Goal: Complete Application Form: Complete application form

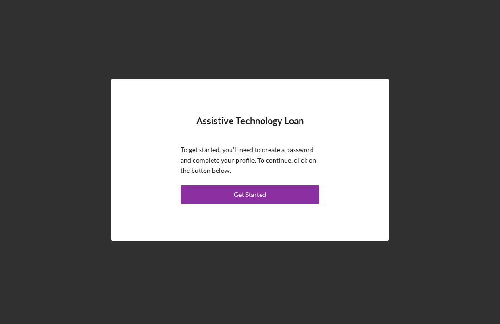
click at [252, 204] on div "Get Started" at bounding box center [250, 194] width 32 height 19
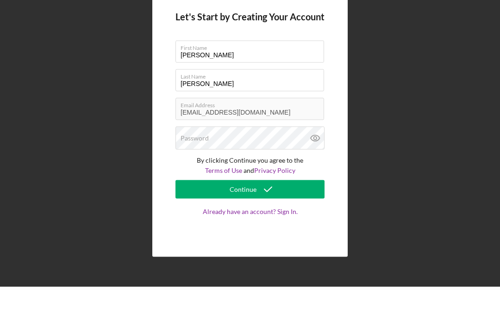
scroll to position [31, 0]
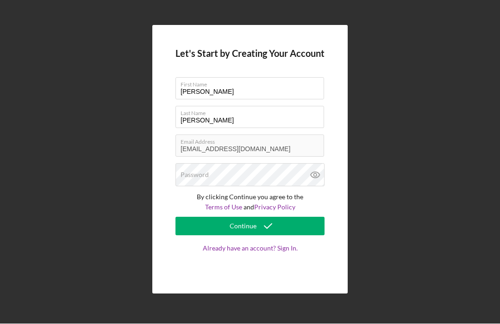
click at [202, 172] on label "Password" at bounding box center [194, 175] width 28 height 7
click at [279, 217] on button "Continue" at bounding box center [249, 226] width 149 height 19
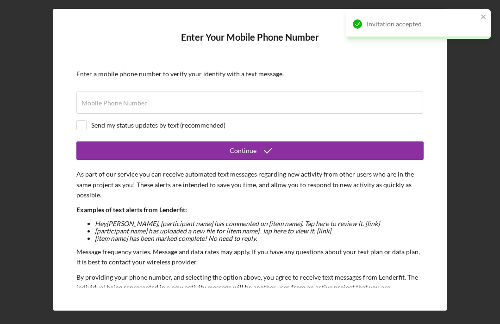
scroll to position [31, 0]
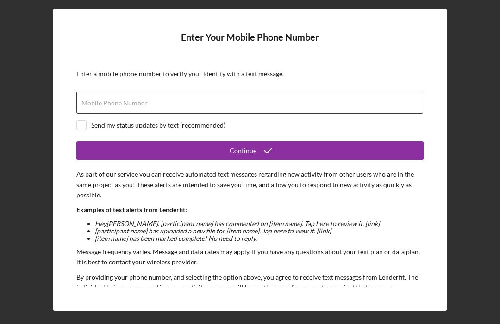
click at [99, 92] on input "Mobile Phone Number" at bounding box center [249, 103] width 346 height 22
type input "[PHONE_NUMBER]"
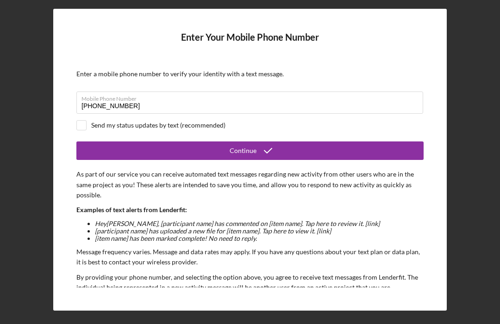
click at [83, 121] on input "checkbox" at bounding box center [81, 125] width 9 height 9
checkbox input "true"
click at [241, 142] on div "Continue" at bounding box center [242, 151] width 27 height 19
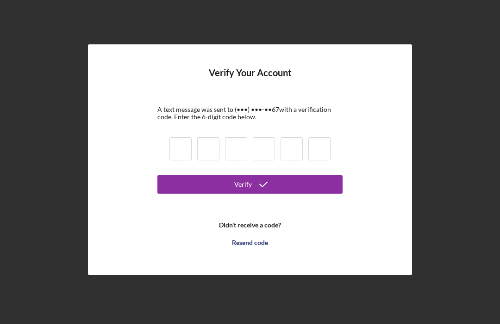
click at [181, 137] on input at bounding box center [180, 148] width 22 height 23
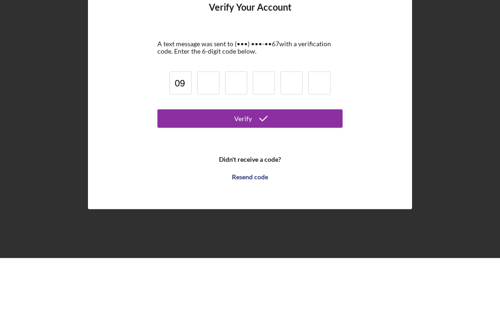
type input "9"
click at [250, 175] on button "Verify" at bounding box center [249, 184] width 185 height 19
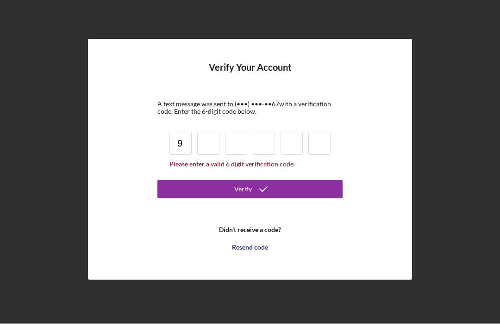
click at [206, 132] on input at bounding box center [208, 143] width 22 height 23
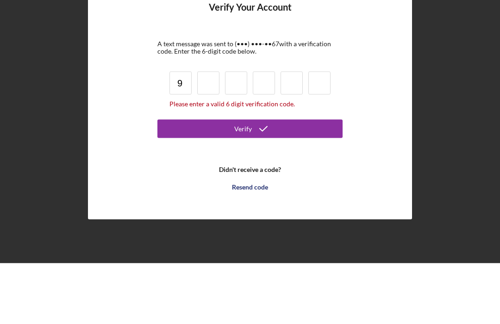
click at [445, 68] on div "Verify Your Account A text message was sent to (•••) •••-•• 67 with a verificat…" at bounding box center [250, 160] width 490 height 320
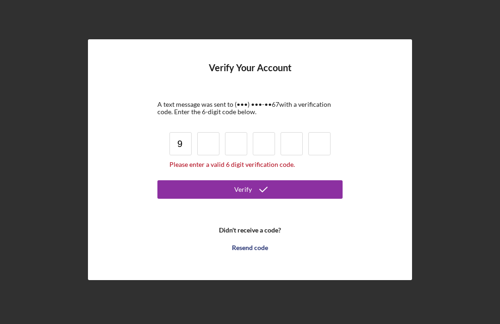
click at [182, 132] on input "9" at bounding box center [180, 143] width 22 height 23
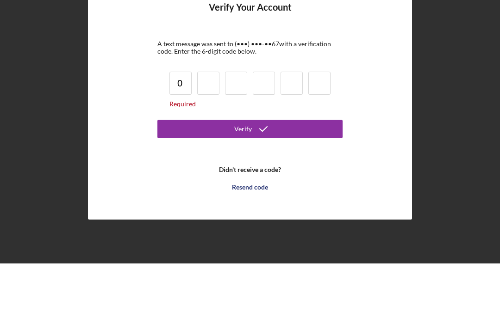
type input "0"
click at [203, 132] on input at bounding box center [208, 143] width 22 height 23
type input "9"
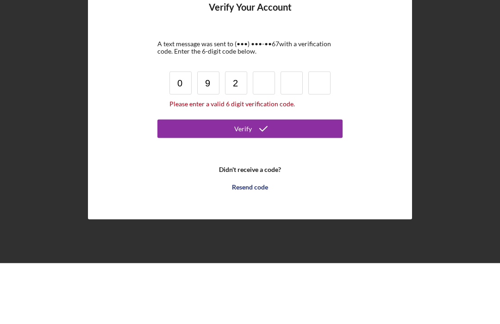
type input "2"
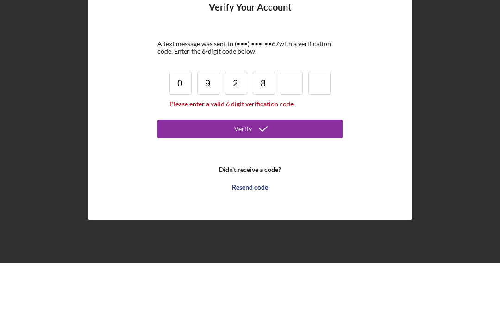
type input "8"
type input "9"
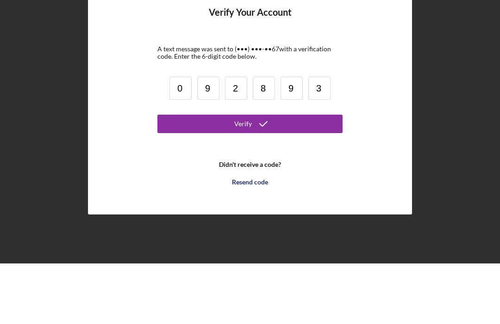
type input "3"
click at [268, 173] on icon "submit" at bounding box center [263, 184] width 23 height 23
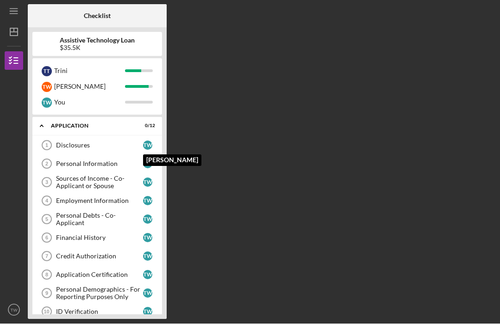
click at [153, 141] on div "T W" at bounding box center [150, 145] width 14 height 9
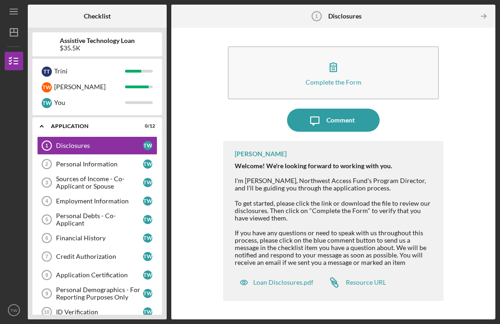
click at [335, 79] on div "Complete the Form" at bounding box center [333, 82] width 56 height 7
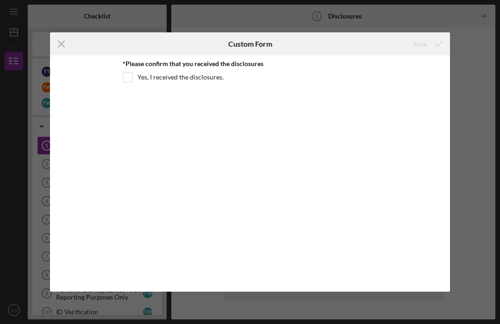
click at [130, 79] on input "Yes, I received the disclosures." at bounding box center [127, 77] width 9 height 9
checkbox input "true"
click at [426, 43] on icon "submit" at bounding box center [437, 43] width 23 height 23
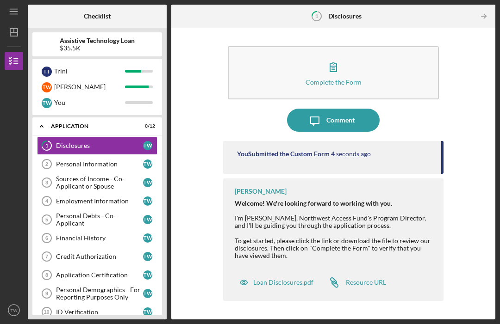
click at [105, 160] on div "Personal Information" at bounding box center [99, 163] width 87 height 7
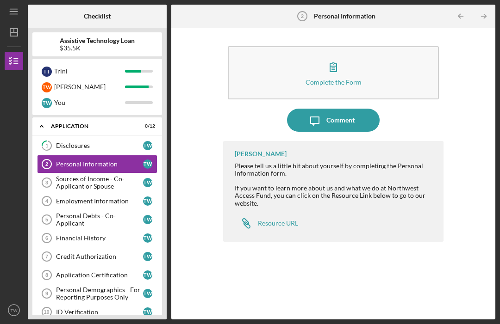
click at [337, 56] on icon "button" at bounding box center [332, 67] width 23 height 23
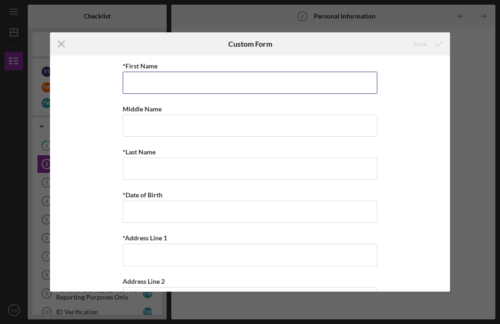
click at [240, 86] on input "*First Name" at bounding box center [250, 83] width 254 height 22
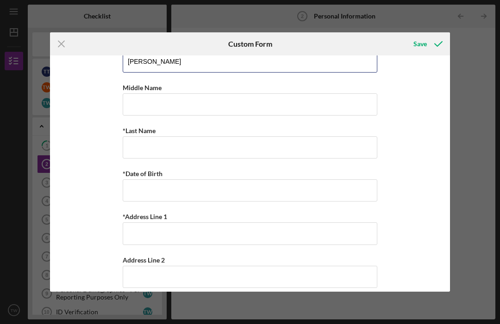
scroll to position [33, 0]
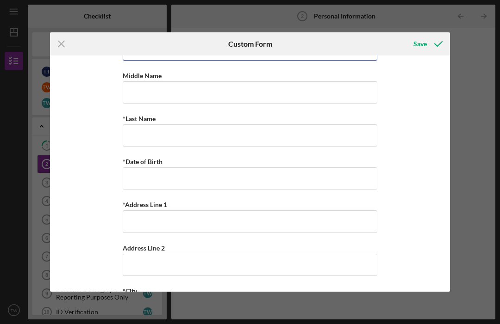
type input "[PERSON_NAME]"
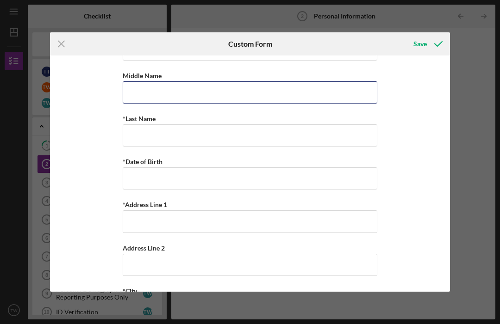
click at [201, 96] on input "Middle Name" at bounding box center [250, 92] width 254 height 22
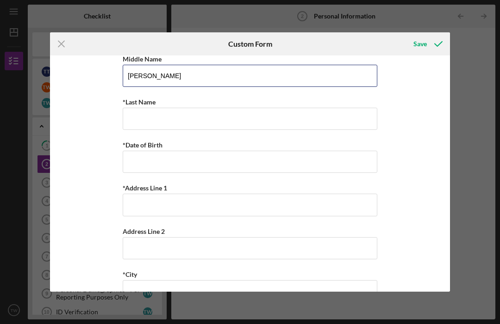
scroll to position [55, 0]
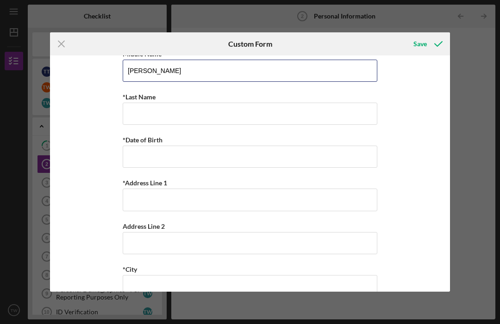
type input "[PERSON_NAME]"
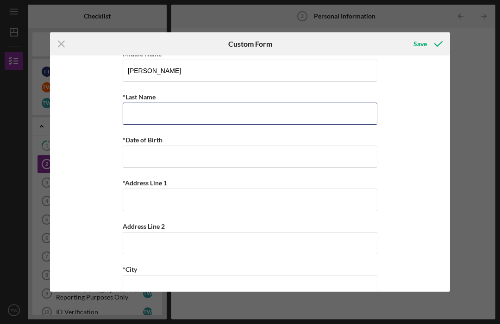
click at [177, 117] on input "*Last Name" at bounding box center [250, 114] width 254 height 22
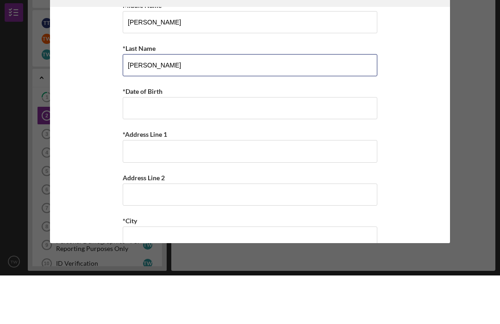
type input "[PERSON_NAME]"
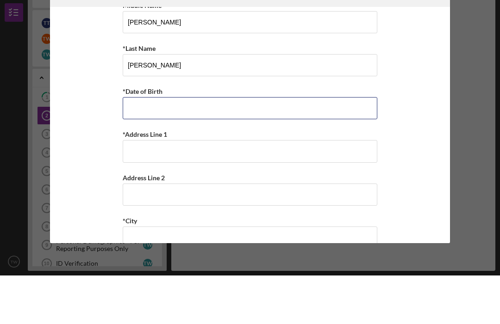
click at [187, 146] on input "*Date of Birth" at bounding box center [250, 157] width 254 height 22
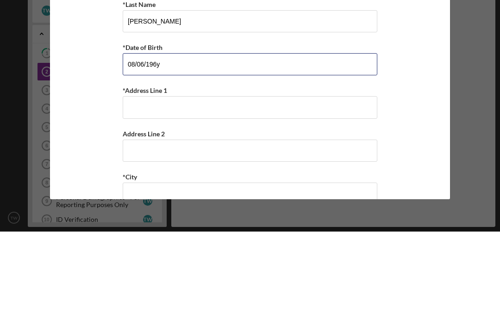
type input "[DATE]"
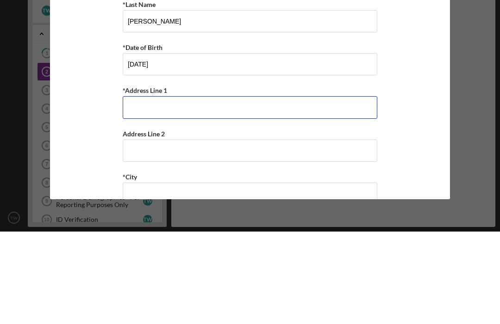
click at [217, 189] on input "*Address Line 1" at bounding box center [250, 200] width 254 height 22
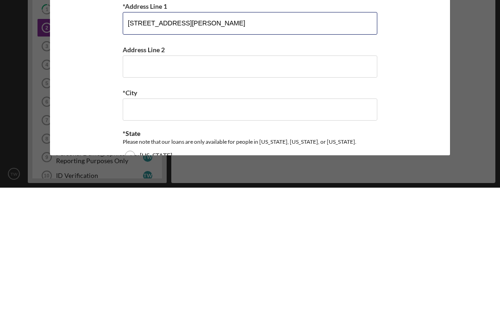
scroll to position [102, 0]
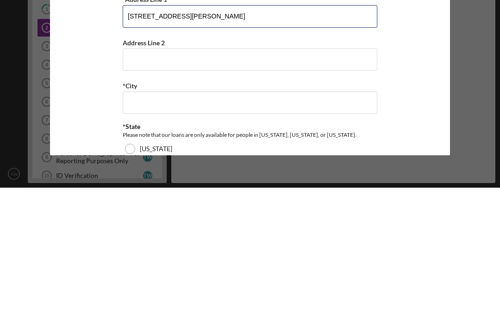
type input "[STREET_ADDRESS][PERSON_NAME]"
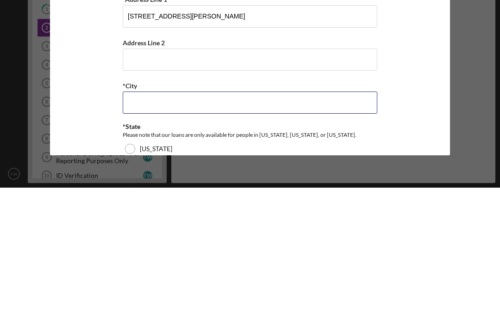
click at [206, 228] on input "*City" at bounding box center [250, 239] width 254 height 22
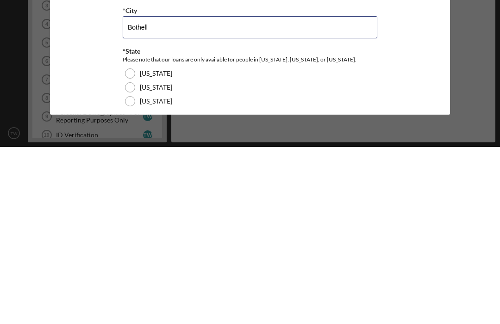
scroll to position [145, 0]
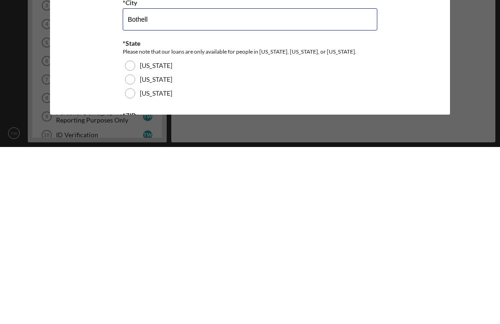
type input "Bothell"
click at [136, 264] on div "[US_STATE]" at bounding box center [250, 271] width 254 height 14
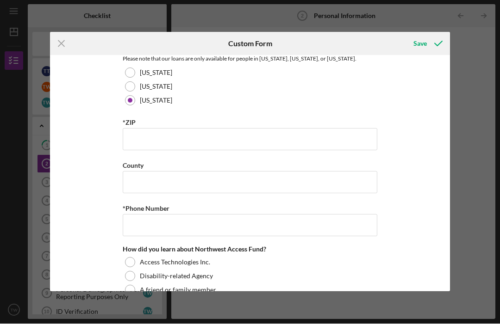
scroll to position [324, 0]
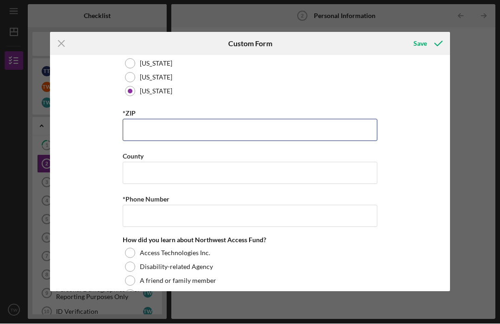
click at [236, 135] on input "*ZIP" at bounding box center [250, 130] width 254 height 22
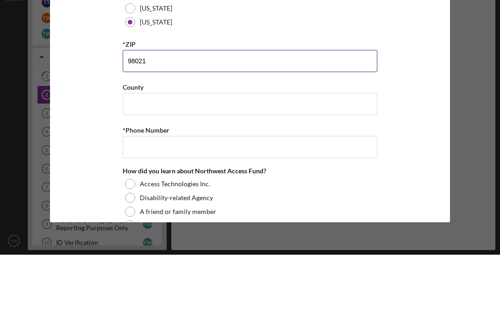
type input "98021"
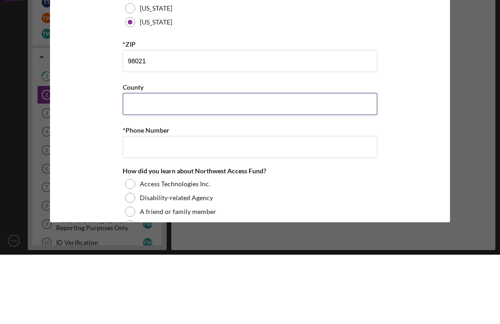
click at [239, 162] on input "County" at bounding box center [250, 173] width 254 height 22
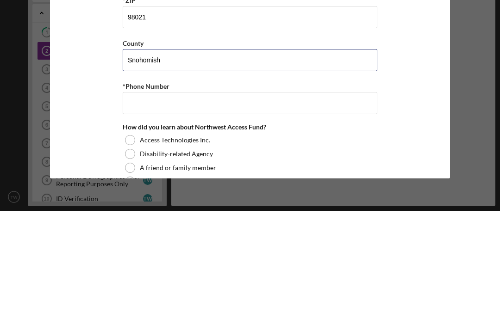
type input "Snohomish"
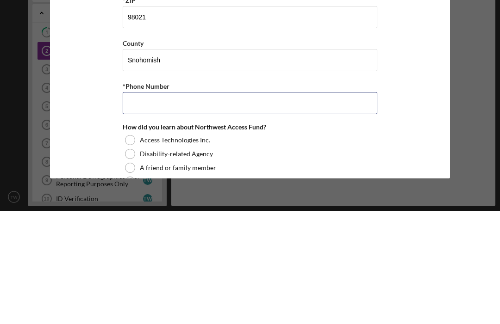
click at [239, 205] on input "*Phone Number" at bounding box center [250, 216] width 254 height 22
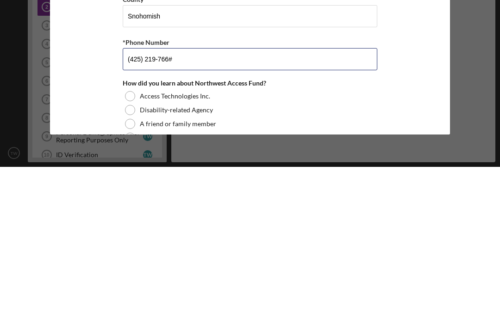
type input "[PHONE_NUMBER]"
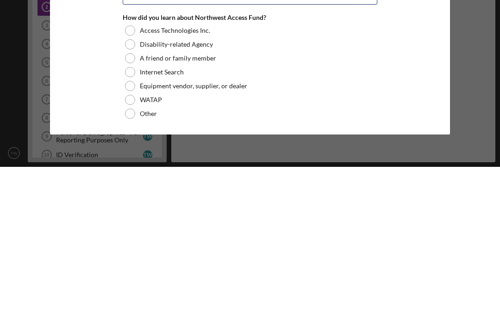
scroll to position [398, 0]
click at [131, 238] on div at bounding box center [130, 243] width 10 height 10
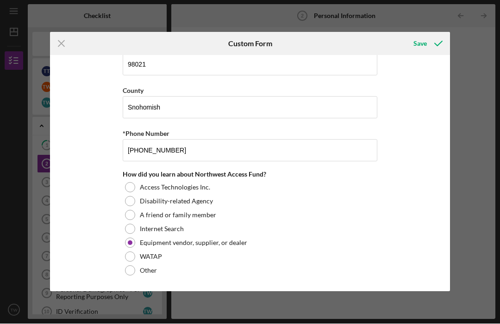
click at [442, 44] on icon "submit" at bounding box center [437, 43] width 23 height 23
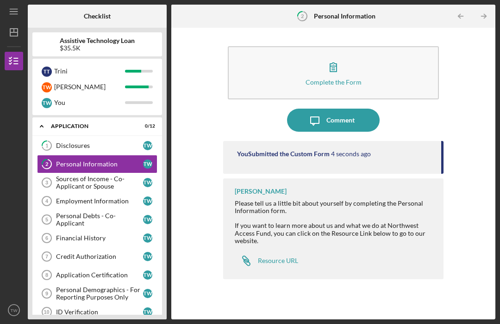
click at [95, 175] on div "Sources of Income - Co-Applicant or Spouse" at bounding box center [99, 182] width 87 height 15
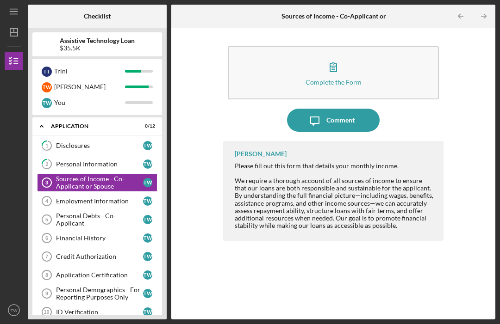
click at [330, 56] on icon "button" at bounding box center [332, 67] width 23 height 23
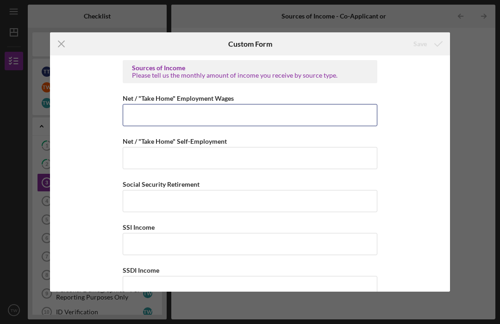
click at [186, 119] on input "Net / "Take Home" Employment Wages" at bounding box center [250, 115] width 254 height 22
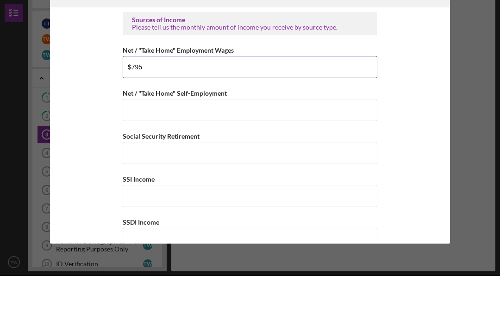
type input "$7,951"
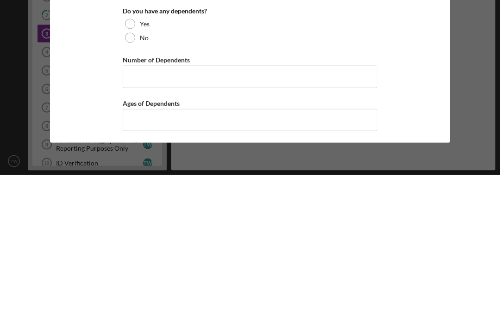
scroll to position [488, 0]
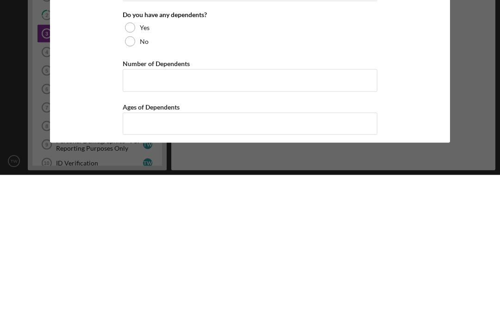
click at [134, 172] on div at bounding box center [130, 177] width 10 height 10
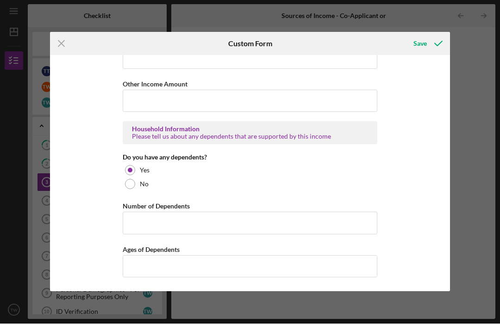
scroll to position [506, 0]
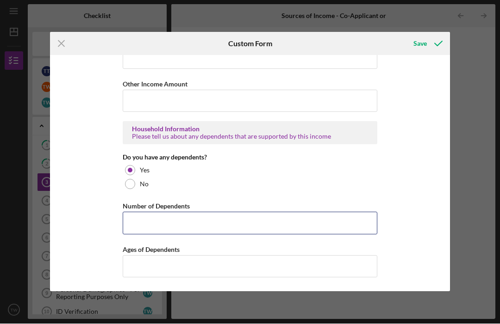
click at [173, 216] on input "Number of Dependents" at bounding box center [250, 223] width 254 height 22
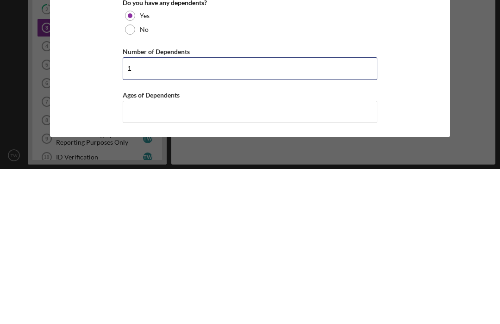
type input "1"
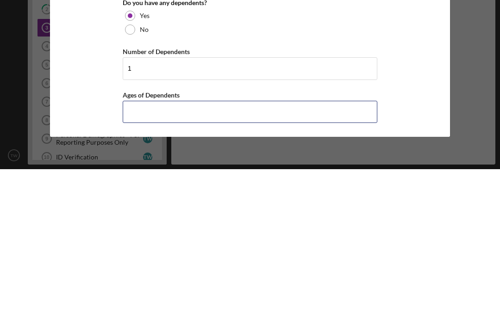
click at [205, 256] on input "Ages of Dependents" at bounding box center [250, 267] width 254 height 22
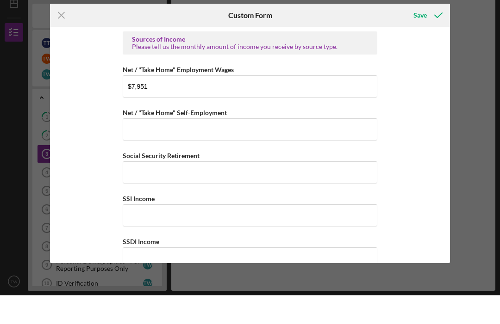
scroll to position [0, 0]
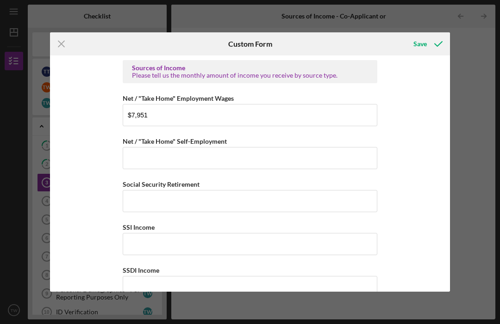
type input "91"
click at [421, 44] on div "Save" at bounding box center [419, 44] width 13 height 19
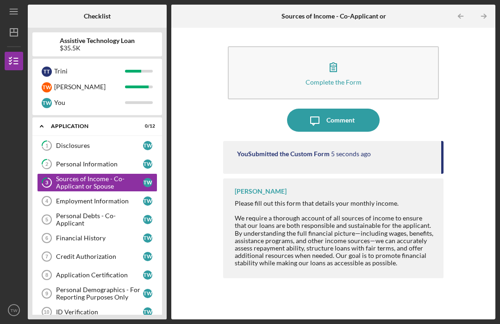
click at [110, 192] on link "Employment Information 4 Employment Information T W" at bounding box center [97, 201] width 120 height 19
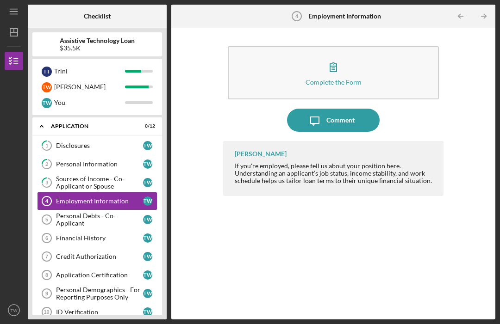
click at [334, 63] on icon "button" at bounding box center [333, 67] width 6 height 9
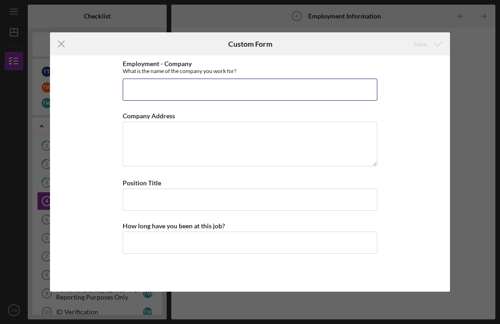
click at [186, 91] on input "Employment - Company" at bounding box center [250, 90] width 254 height 22
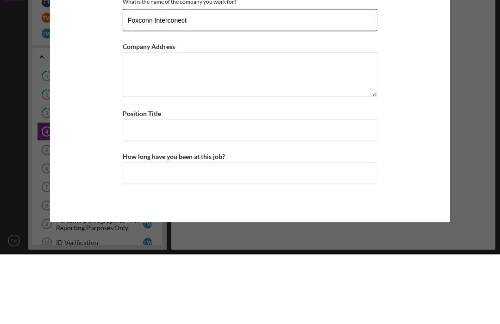
type input "Foxconn Interconect"
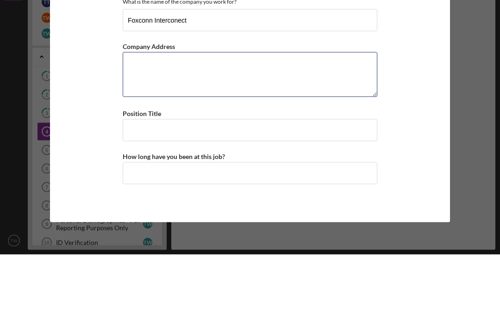
click at [205, 122] on textarea "Company Address" at bounding box center [250, 144] width 254 height 44
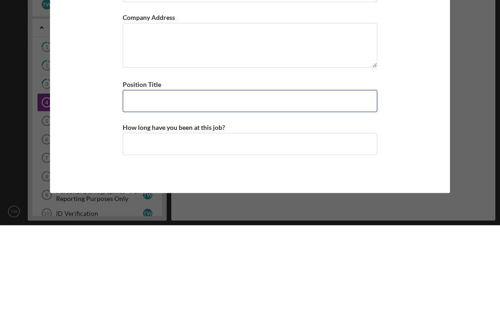
click at [246, 189] on input "Position Title" at bounding box center [250, 200] width 254 height 22
type input "Applications Engineering Manager"
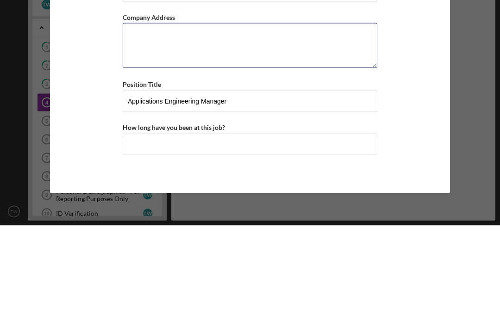
click at [149, 122] on textarea "Company Address" at bounding box center [250, 144] width 254 height 44
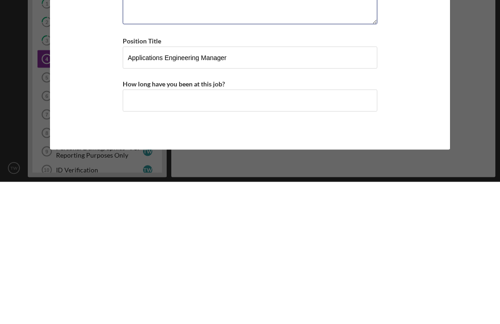
type textarea "6"
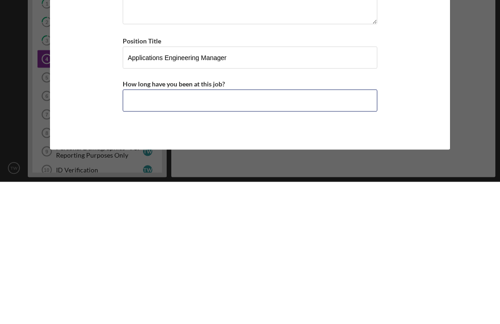
click at [152, 232] on input "How long have you been at this job?" at bounding box center [250, 243] width 254 height 22
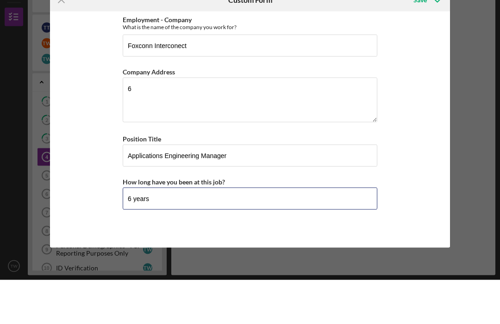
type input "6 years"
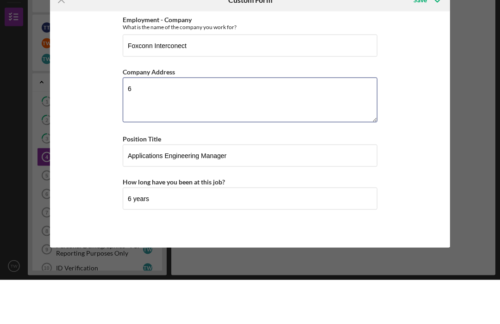
click at [156, 122] on textarea "6" at bounding box center [250, 144] width 254 height 44
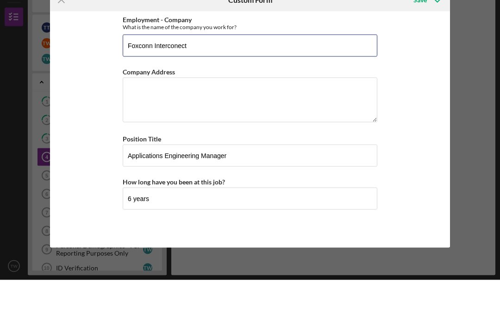
click at [179, 79] on input "Foxconn Interconect" at bounding box center [250, 90] width 254 height 22
type input "Foxconn Interconnect"
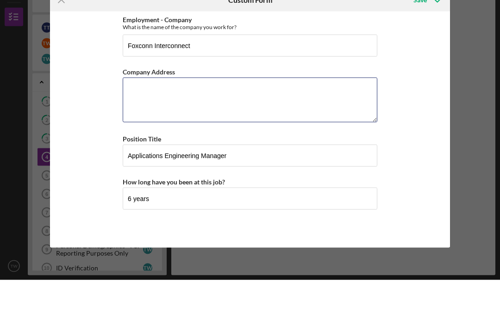
click at [144, 122] on textarea "Company Address" at bounding box center [250, 144] width 254 height 44
type textarea "[STREET_ADDRESS][PERSON_NAME]"
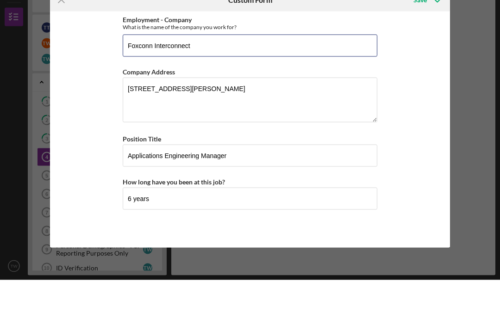
click at [218, 79] on input "Foxconn Interconnect" at bounding box center [250, 90] width 254 height 22
type input "Foxconn Interconnect Technology"
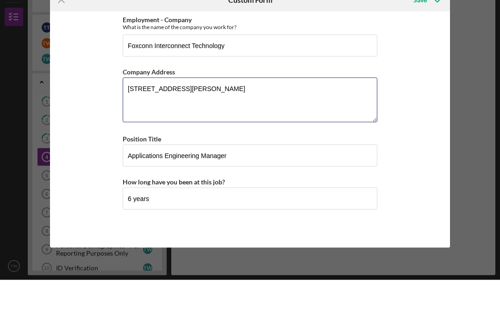
click at [173, 122] on textarea "[STREET_ADDRESS][PERSON_NAME]" at bounding box center [250, 144] width 254 height 44
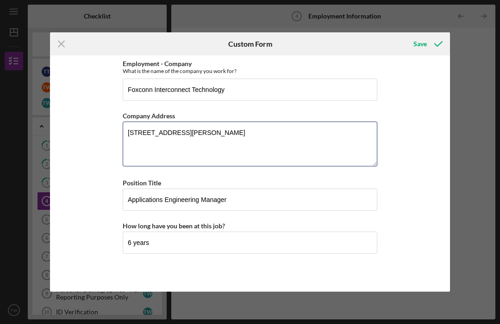
scroll to position [0, 0]
type textarea "[STREET_ADDRESS][PERSON_NAME]"
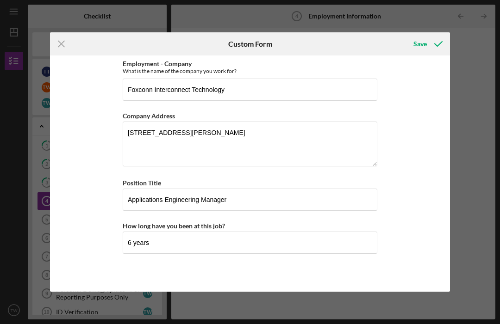
click at [432, 44] on icon "submit" at bounding box center [437, 43] width 23 height 23
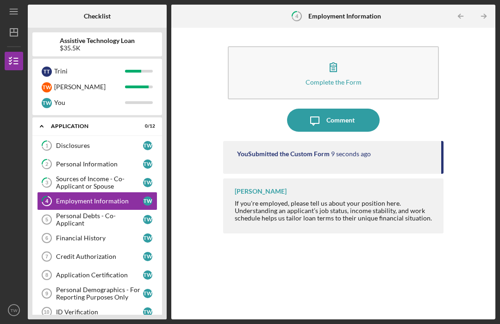
click at [115, 212] on div "Personal Debts - Co-Applicant" at bounding box center [99, 219] width 87 height 15
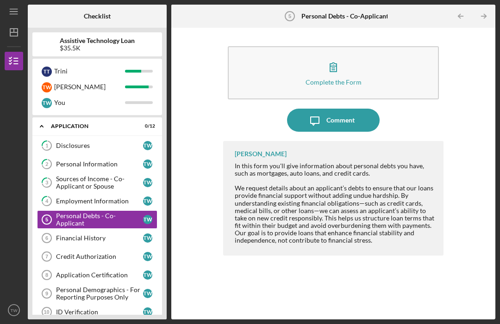
click at [337, 56] on icon "button" at bounding box center [332, 67] width 23 height 23
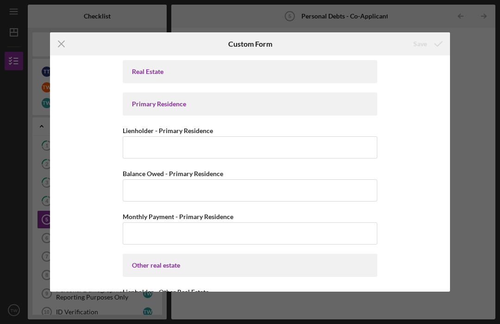
click at [62, 40] on icon "Icon/Menu Close" at bounding box center [61, 43] width 23 height 23
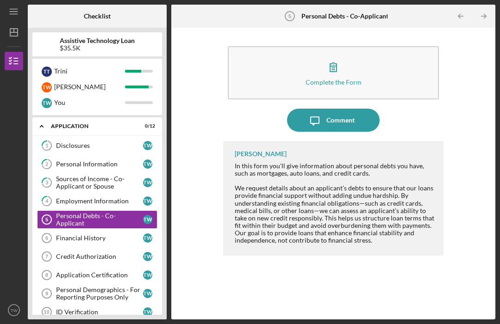
click at [340, 109] on div "Comment" at bounding box center [340, 120] width 28 height 23
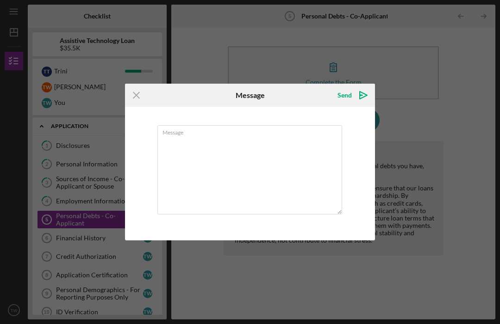
click at [206, 140] on textarea "Message" at bounding box center [249, 169] width 185 height 89
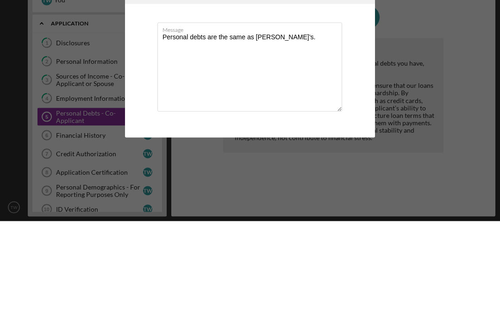
type textarea "Personal debts are the same as [PERSON_NAME]’s."
click at [474, 63] on div "Icon/Menu Close Message Send Icon/icon-invite-send Message Personal debts are t…" at bounding box center [250, 162] width 500 height 324
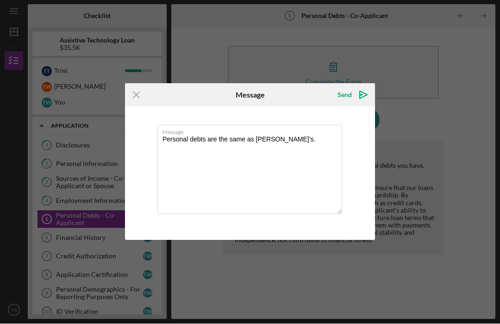
click at [346, 92] on div "Send" at bounding box center [344, 95] width 14 height 19
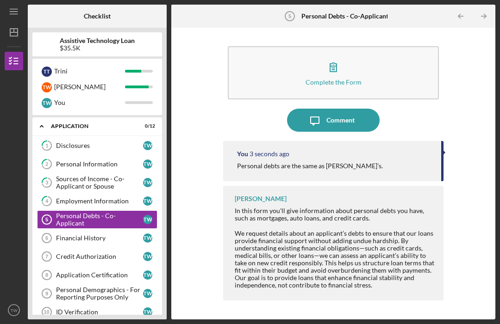
click at [96, 235] on div "Financial History" at bounding box center [99, 238] width 87 height 7
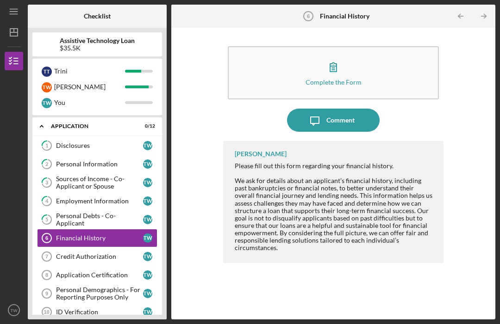
click at [333, 79] on div "Complete the Form" at bounding box center [333, 82] width 56 height 7
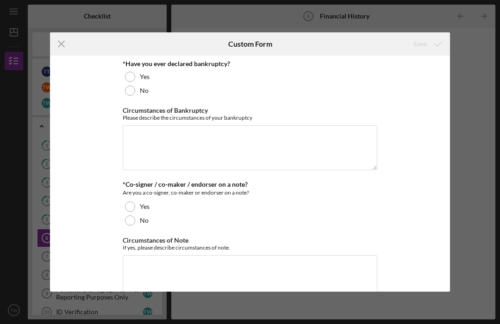
click at [130, 90] on div at bounding box center [130, 91] width 10 height 10
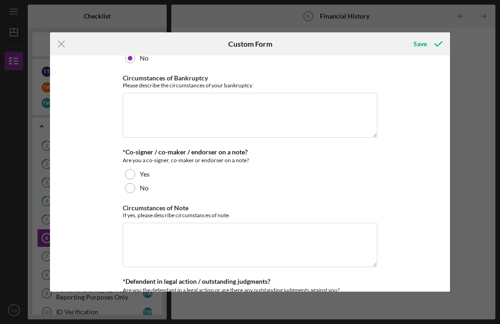
scroll to position [35, 0]
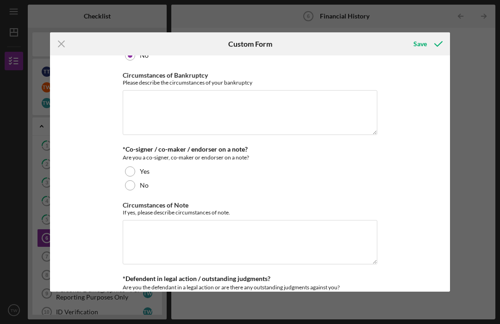
click at [129, 186] on div at bounding box center [130, 185] width 10 height 10
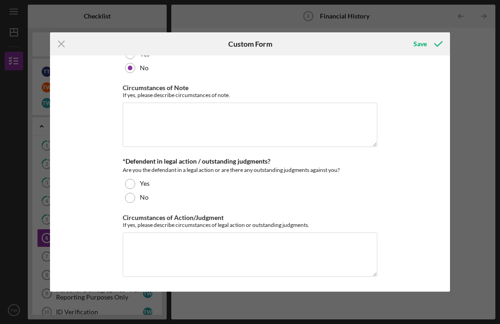
scroll to position [152, 0]
click at [129, 202] on div at bounding box center [130, 198] width 10 height 10
click at [424, 47] on div "Save" at bounding box center [419, 44] width 13 height 19
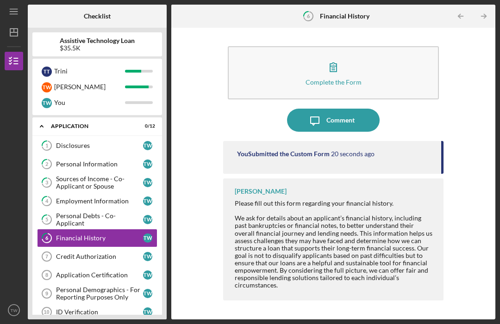
click at [73, 253] on div "Credit Authorization" at bounding box center [99, 256] width 87 height 7
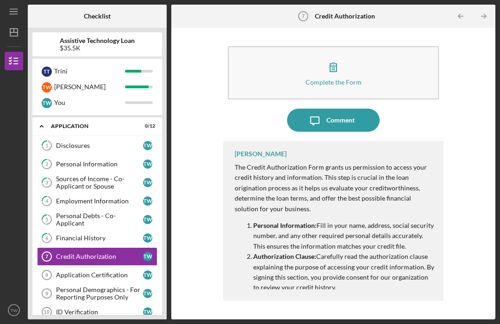
click at [334, 79] on div "Complete the Form" at bounding box center [333, 82] width 56 height 7
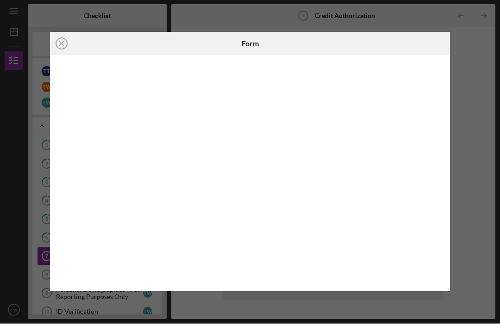
click at [376, 46] on div at bounding box center [382, 43] width 133 height 23
click at [343, 47] on div at bounding box center [382, 43] width 133 height 23
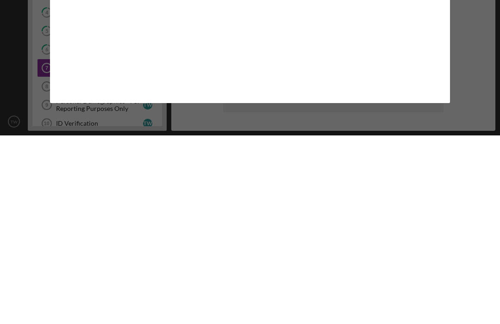
scroll to position [31, 0]
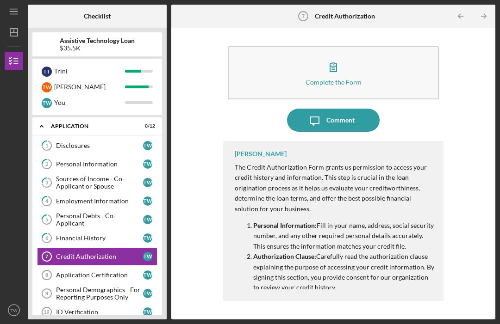
click at [112, 272] on div "Application Certification" at bounding box center [99, 275] width 87 height 7
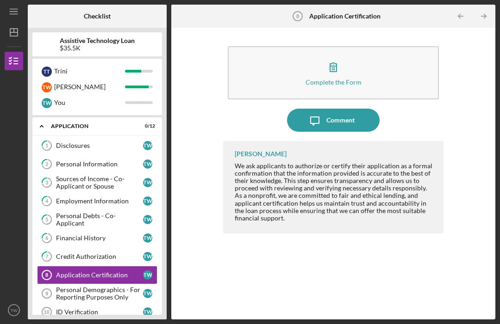
click at [336, 79] on div "Complete the Form" at bounding box center [333, 82] width 56 height 7
click at [105, 286] on div "Personal Demographics - For Reporting Purposes Only" at bounding box center [99, 293] width 87 height 15
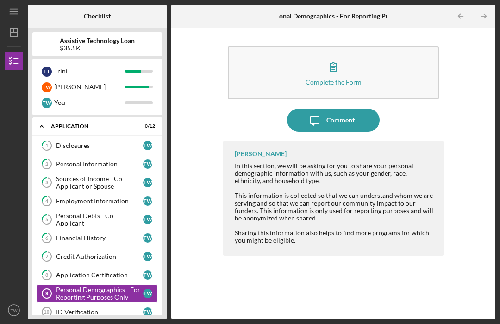
click at [333, 79] on div "Complete the Form" at bounding box center [333, 82] width 56 height 7
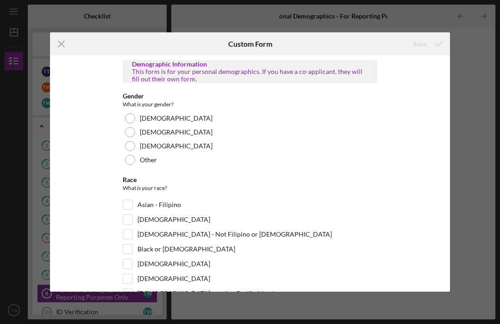
click at [136, 132] on div "[DEMOGRAPHIC_DATA]" at bounding box center [250, 132] width 254 height 14
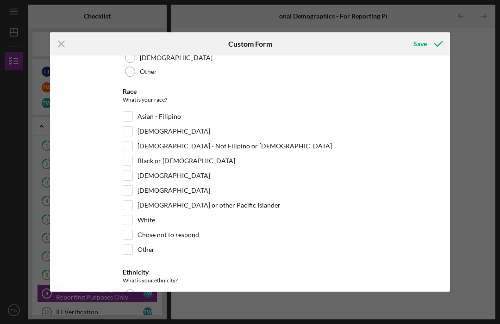
scroll to position [94, 0]
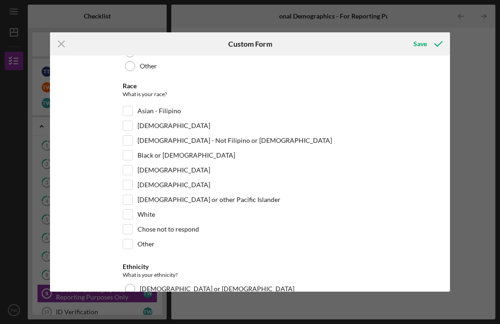
click at [130, 210] on input "White" at bounding box center [127, 214] width 9 height 9
checkbox input "true"
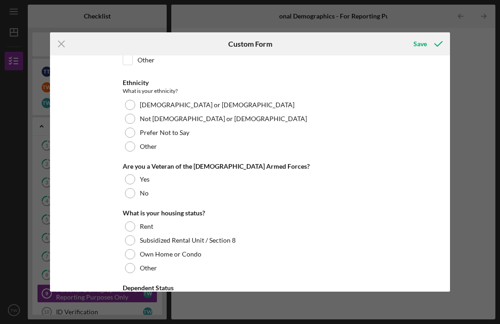
scroll to position [278, 0]
click at [135, 120] on div at bounding box center [130, 118] width 10 height 10
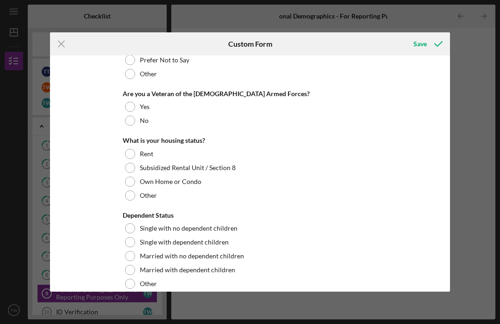
scroll to position [351, 0]
click at [134, 121] on div at bounding box center [130, 120] width 10 height 10
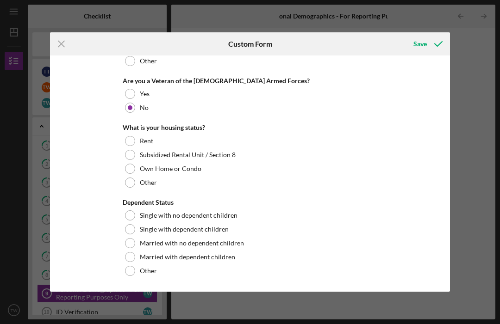
scroll to position [363, 0]
click at [135, 170] on div at bounding box center [130, 169] width 10 height 10
click at [130, 242] on div at bounding box center [130, 244] width 10 height 10
click at [424, 42] on div "Save" at bounding box center [419, 44] width 13 height 19
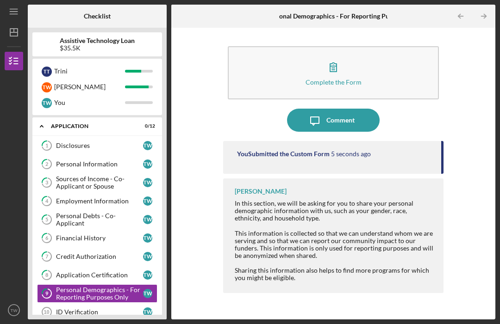
click at [88, 309] on div "ID Verification" at bounding box center [99, 312] width 87 height 7
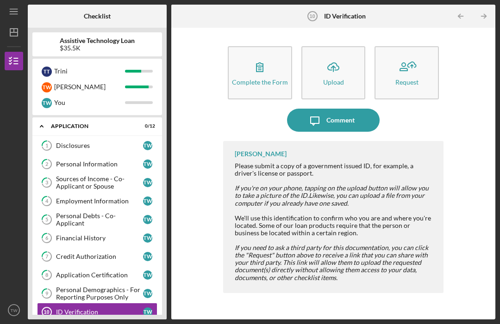
click at [265, 79] on div "Complete the Form" at bounding box center [260, 82] width 56 height 7
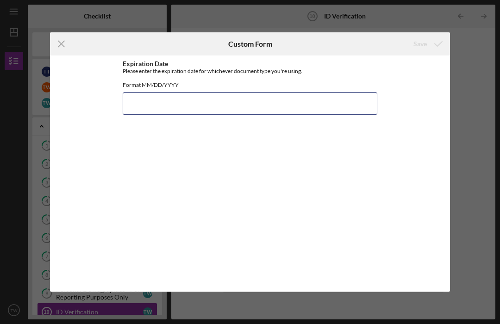
click at [182, 108] on input "Expiration Date" at bounding box center [250, 104] width 254 height 22
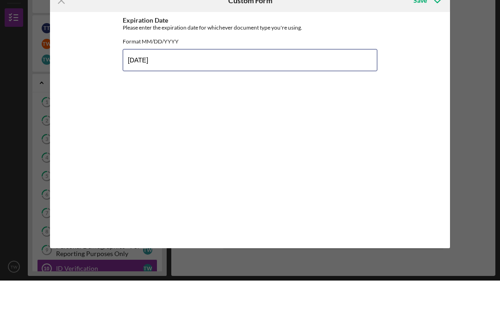
type input "[DATE]"
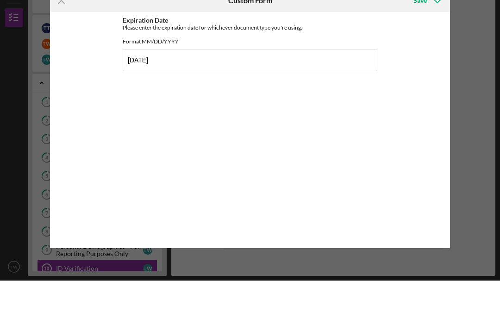
click at [468, 81] on div "Icon/Menu Close Custom Form Save Expiration Date Please enter the expiration da…" at bounding box center [250, 162] width 500 height 324
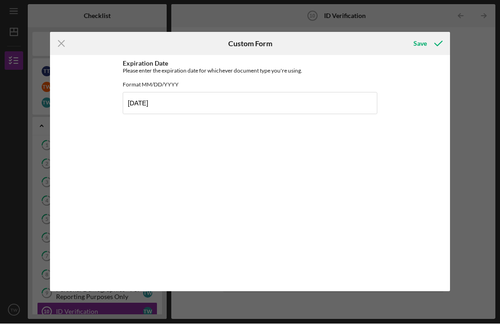
click at [421, 43] on div "Save" at bounding box center [419, 44] width 13 height 19
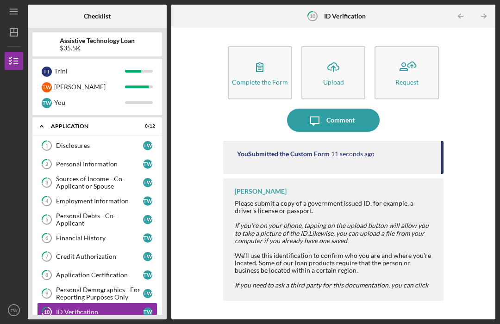
click at [338, 56] on icon "Icon/Upload" at bounding box center [332, 67] width 23 height 23
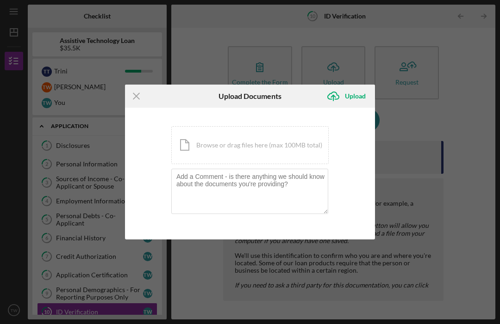
click at [214, 148] on div "Icon/Document Browse or drag files here (max 100MB total) Tap to choose files o…" at bounding box center [249, 145] width 157 height 38
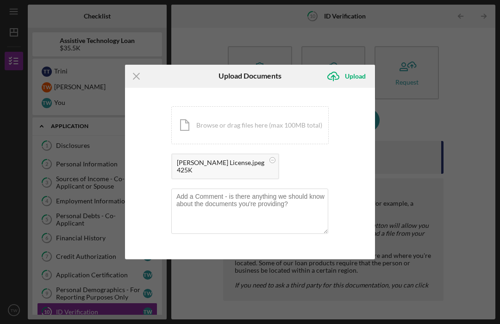
click at [359, 75] on div "Upload" at bounding box center [355, 76] width 21 height 19
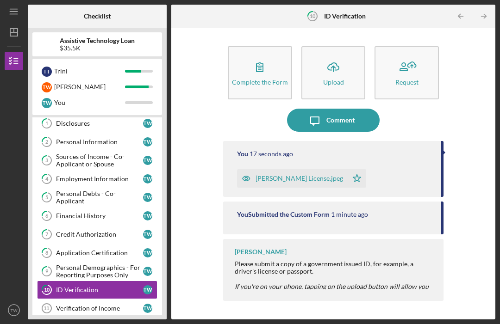
scroll to position [22, 0]
click at [100, 305] on div "Verification of Income" at bounding box center [99, 308] width 87 height 7
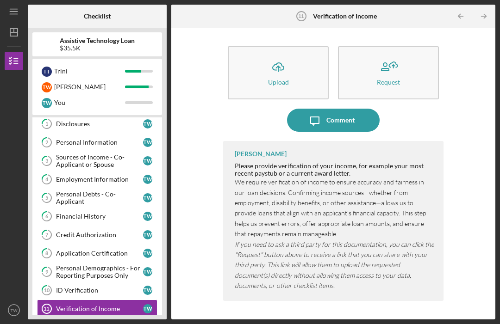
click at [281, 56] on icon "Icon/Upload" at bounding box center [277, 67] width 23 height 23
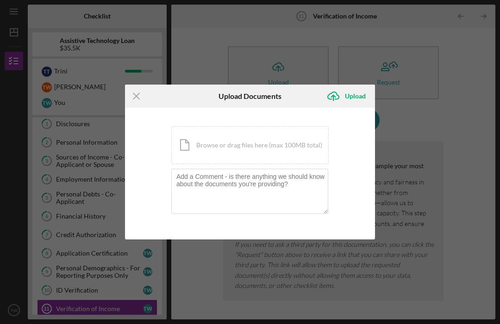
click at [243, 147] on div "Icon/Document Browse or drag files here (max 100MB total) Tap to choose files o…" at bounding box center [249, 145] width 157 height 38
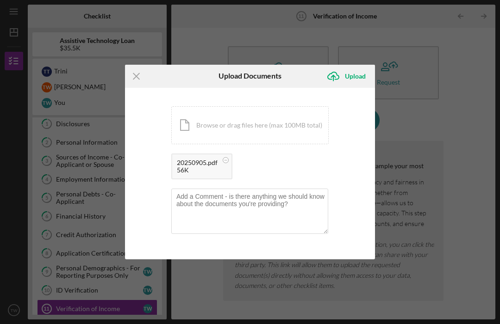
click at [353, 77] on div "Upload" at bounding box center [355, 76] width 21 height 19
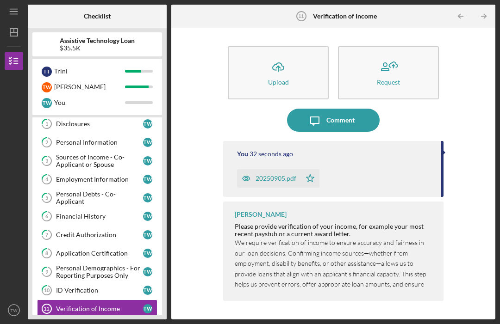
click at [94, 324] on div "Bank Statements (3 months)" at bounding box center [99, 327] width 87 height 7
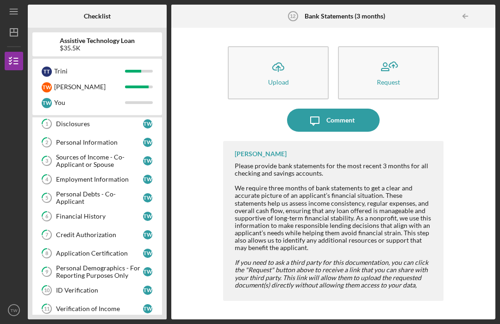
click at [335, 109] on div "Comment" at bounding box center [340, 120] width 28 height 23
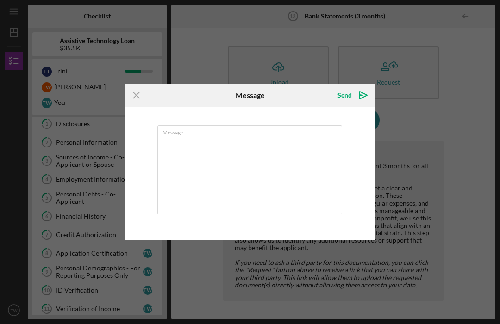
click at [220, 147] on textarea "Message" at bounding box center [249, 169] width 185 height 89
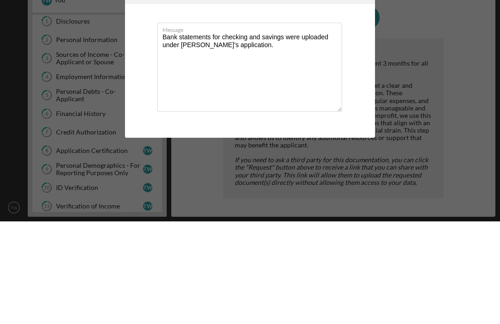
type textarea "Bank statements for checking and savings were uploaded under [PERSON_NAME]’s ap…"
click at [458, 72] on div "Icon/Menu Close Message Send Icon/icon-invite-send Message Bank statements for …" at bounding box center [250, 162] width 500 height 324
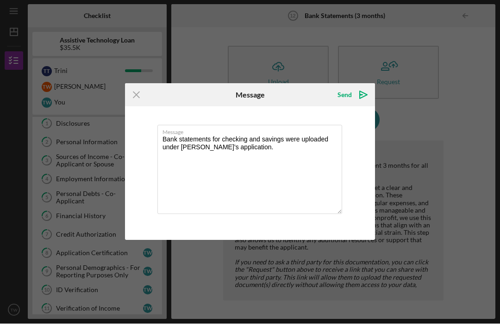
click at [348, 94] on div "Send" at bounding box center [344, 95] width 14 height 19
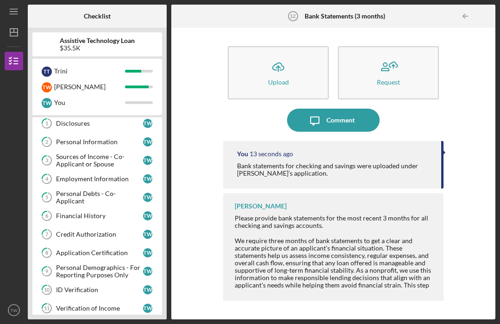
scroll to position [22, 0]
click at [105, 305] on div "Verification of Income" at bounding box center [99, 308] width 87 height 7
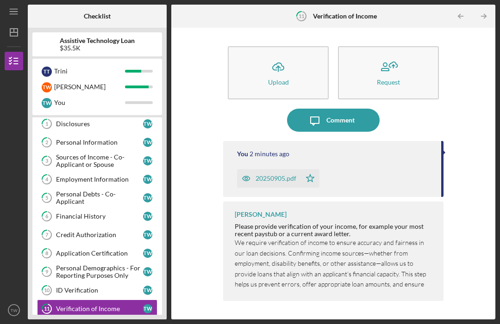
click at [90, 287] on div "ID Verification" at bounding box center [99, 290] width 87 height 7
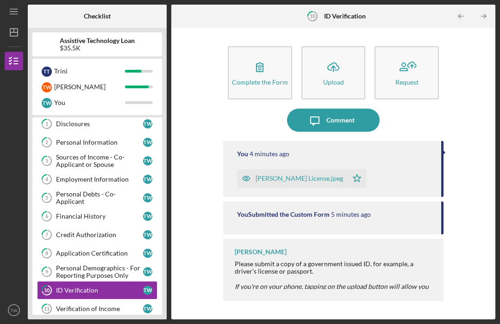
click at [93, 324] on div "Bank Statements (3 months)" at bounding box center [99, 327] width 87 height 7
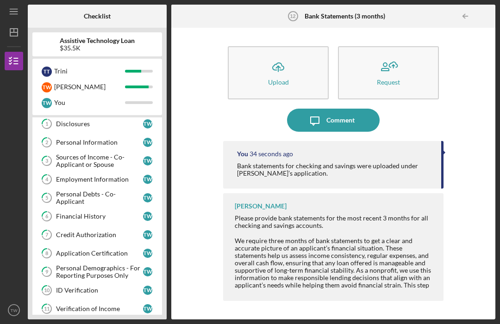
click at [100, 305] on div "Verification of Income" at bounding box center [99, 308] width 87 height 7
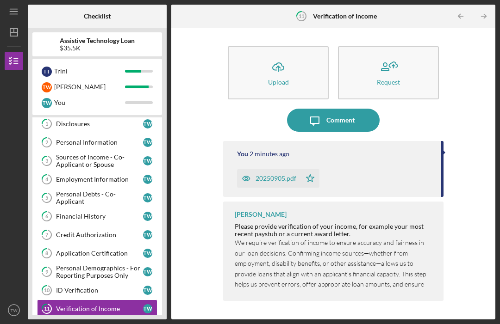
click at [97, 324] on div "Bank Statements (3 months)" at bounding box center [99, 327] width 87 height 7
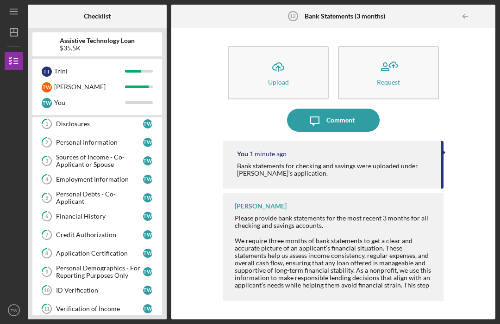
click at [97, 305] on div "Verification of Income" at bounding box center [99, 308] width 87 height 7
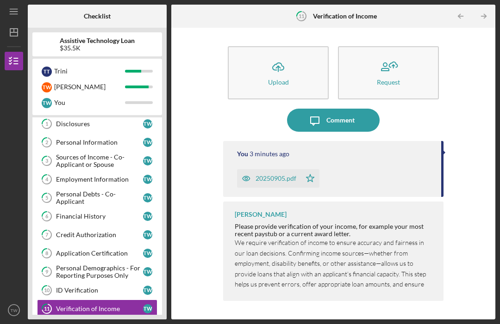
click at [99, 318] on link "Bank Statements (3 months) 12 Bank Statements (3 months) T W" at bounding box center [97, 327] width 120 height 19
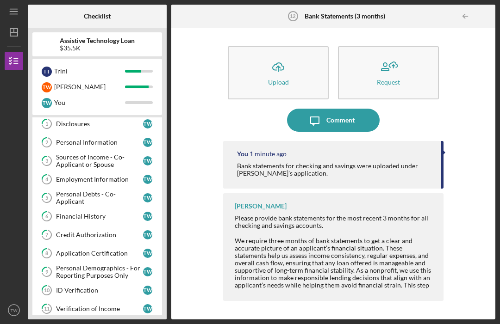
click at [315, 147] on div "You 1 minute ago Bank statements for checking and savings were uploaded under […" at bounding box center [333, 165] width 220 height 48
click at [343, 109] on div "Comment" at bounding box center [340, 120] width 28 height 23
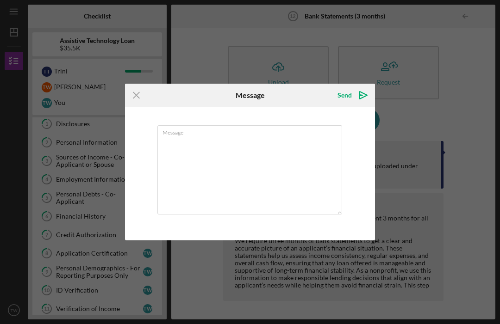
click at [137, 98] on icon "Icon/Menu Close" at bounding box center [136, 95] width 23 height 23
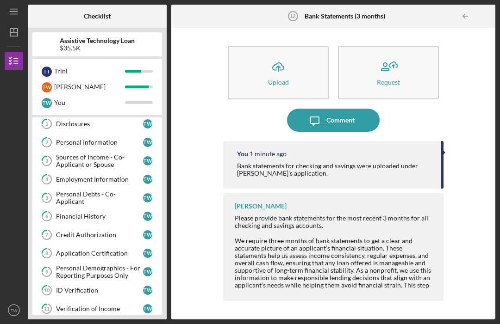
click at [335, 109] on div "Comment" at bounding box center [340, 120] width 28 height 23
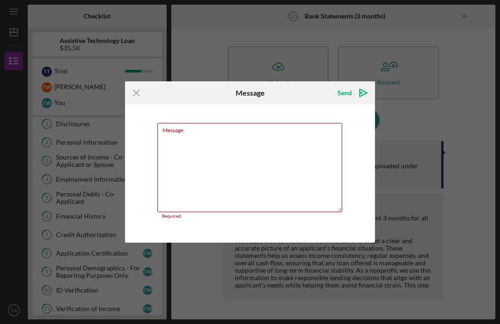
click at [192, 141] on textarea "Message" at bounding box center [249, 167] width 185 height 89
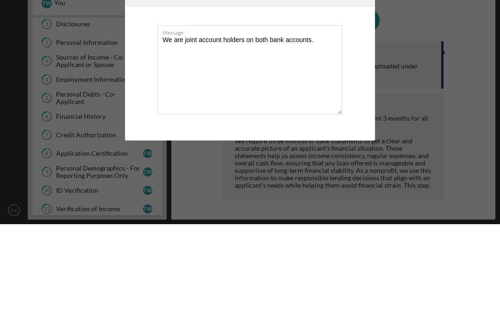
type textarea "We are joint account holders on both bank accounts."
click at [463, 92] on div "Icon/Menu Close Message Send Icon/icon-invite-send Message We are joint account…" at bounding box center [250, 162] width 500 height 324
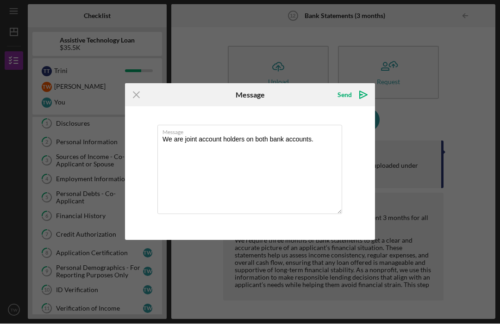
click at [347, 99] on div "Send" at bounding box center [344, 95] width 14 height 19
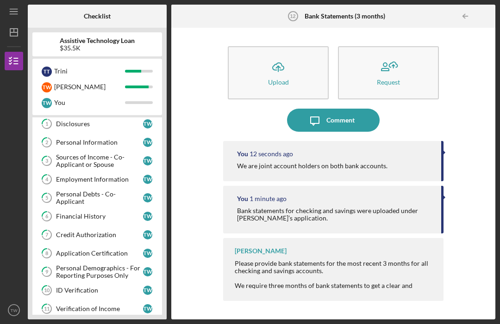
click at [85, 305] on div "Verification of Income" at bounding box center [99, 308] width 87 height 7
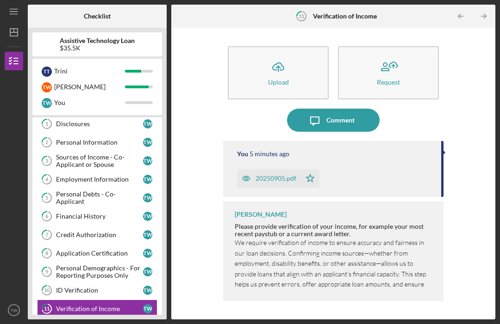
click at [82, 324] on div "Bank Statements (3 months)" at bounding box center [99, 327] width 87 height 7
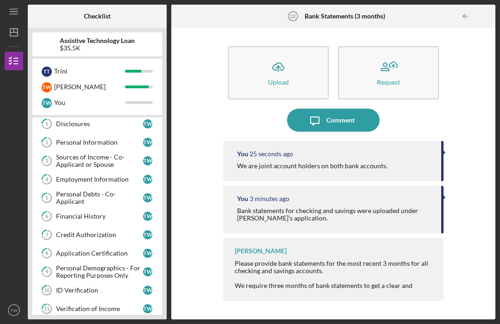
click at [18, 304] on icon "TW" at bounding box center [14, 310] width 19 height 23
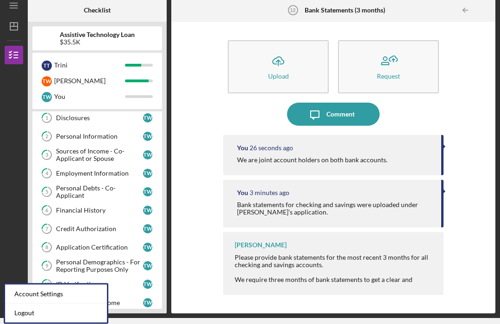
click at [31, 304] on link "Logout" at bounding box center [56, 313] width 102 height 19
